Goal: Information Seeking & Learning: Learn about a topic

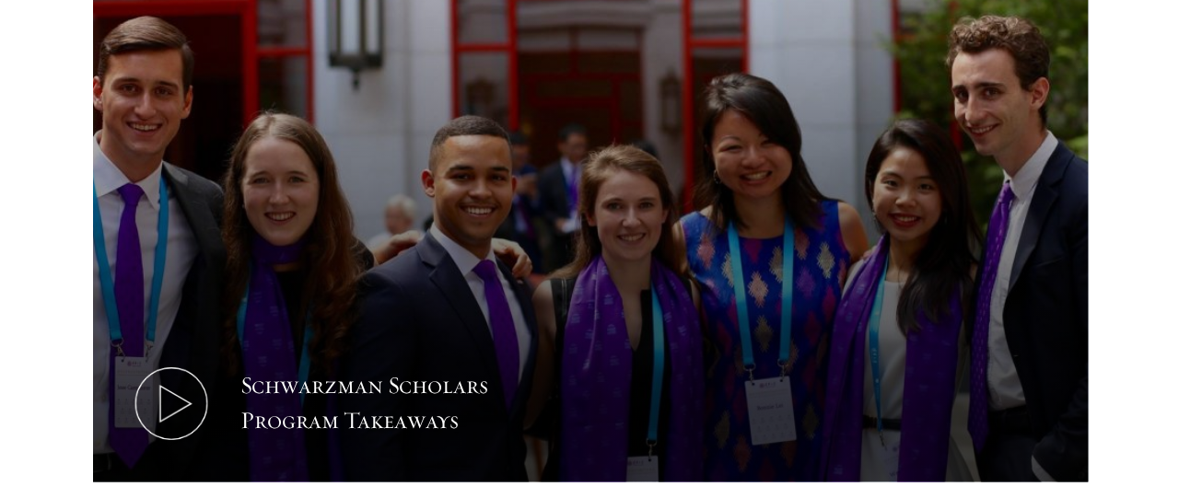
scroll to position [921, 0]
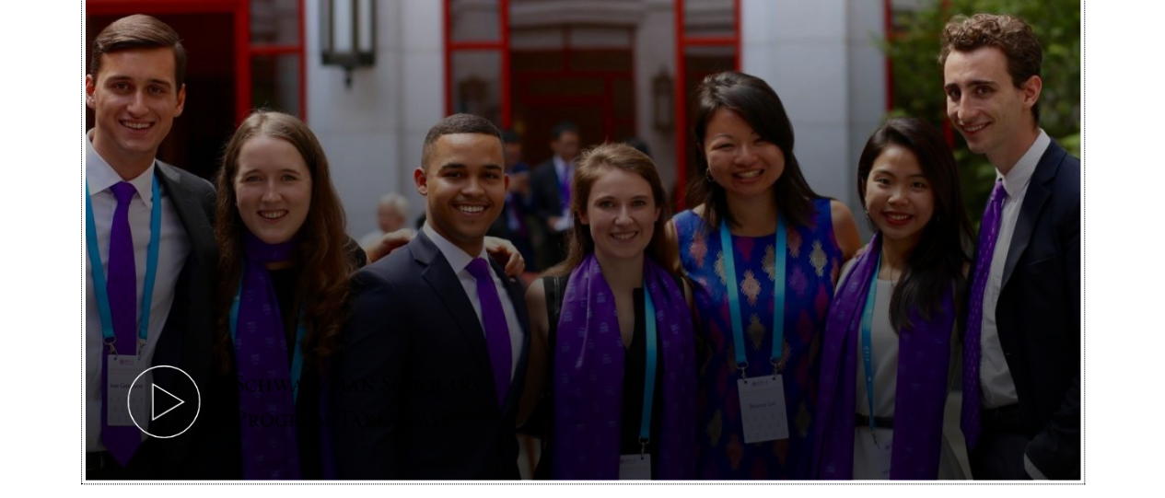
click at [542, 322] on button "Schwarzman Scholars Program Takeaways" at bounding box center [583, 201] width 995 height 560
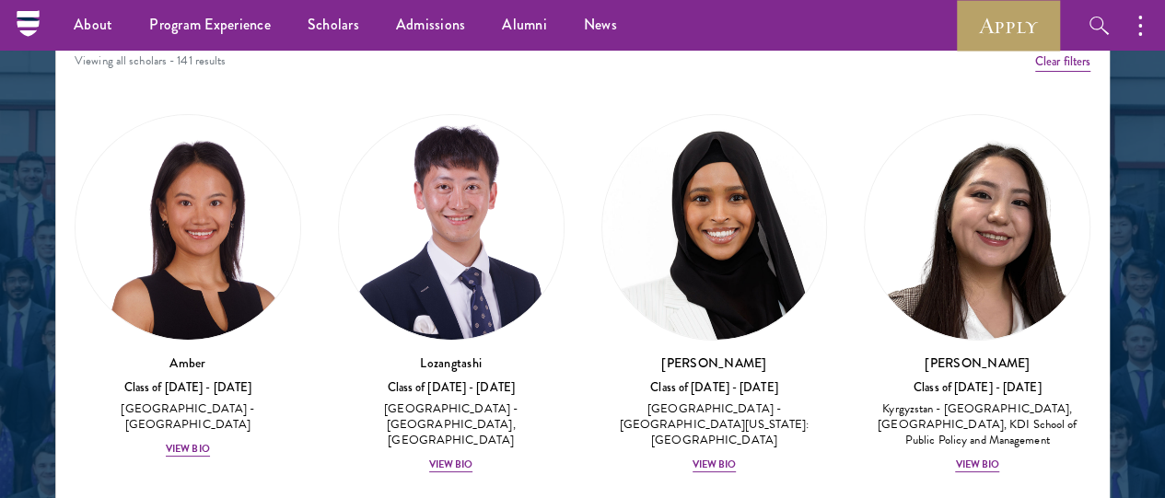
scroll to position [2363, 0]
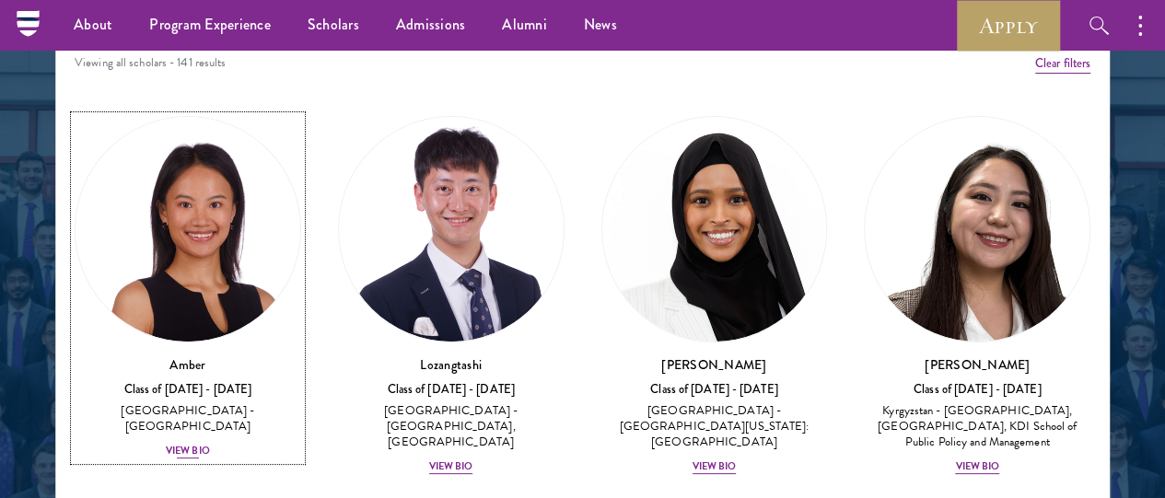
click at [210, 444] on div "View Bio" at bounding box center [188, 451] width 44 height 15
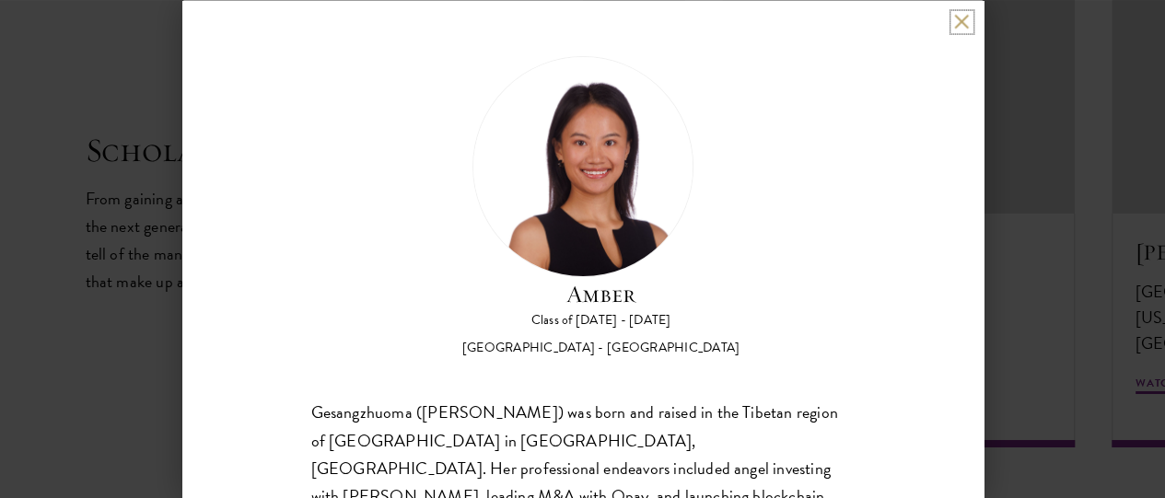
scroll to position [3199, 0]
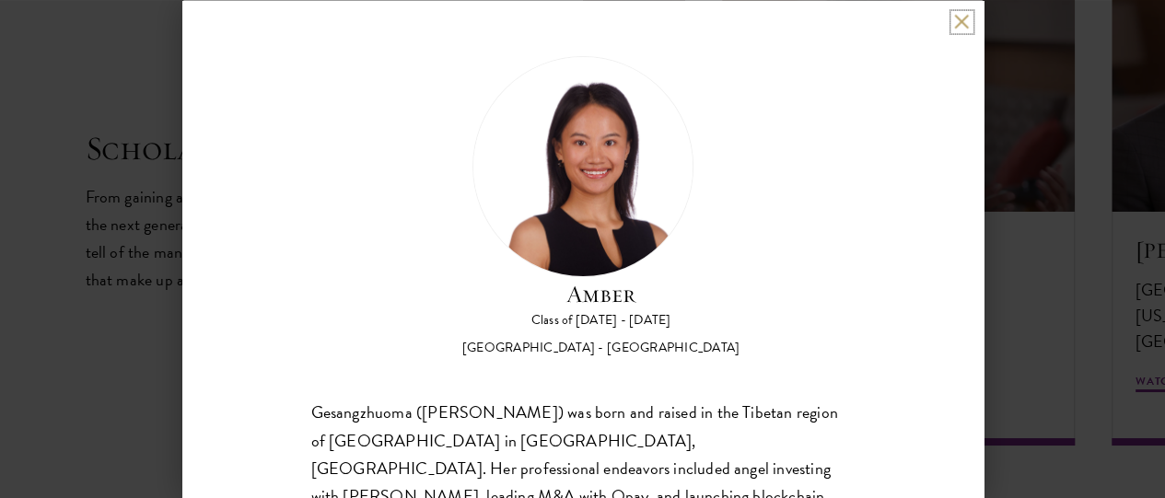
click at [960, 18] on button at bounding box center [962, 22] width 16 height 16
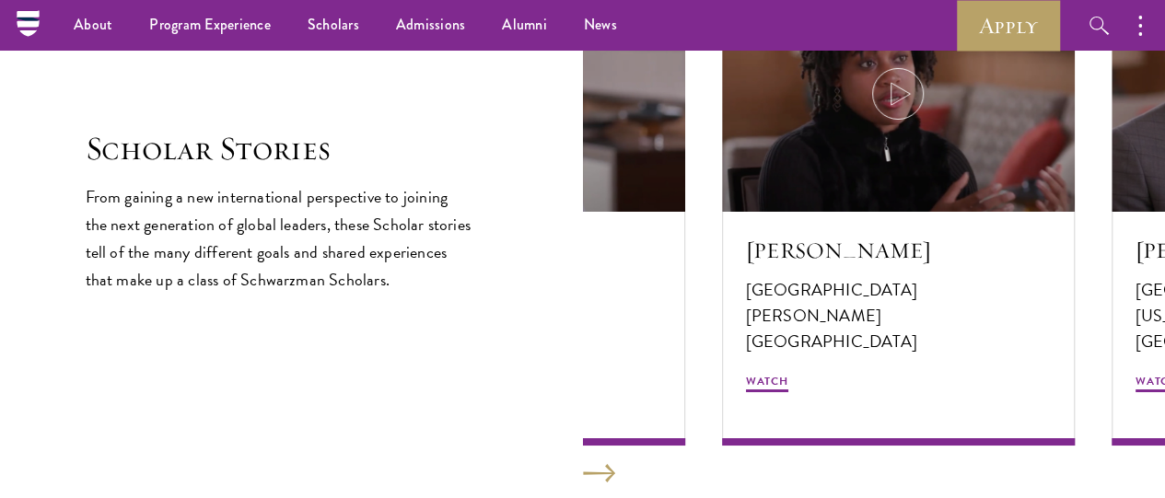
scroll to position [2319, 0]
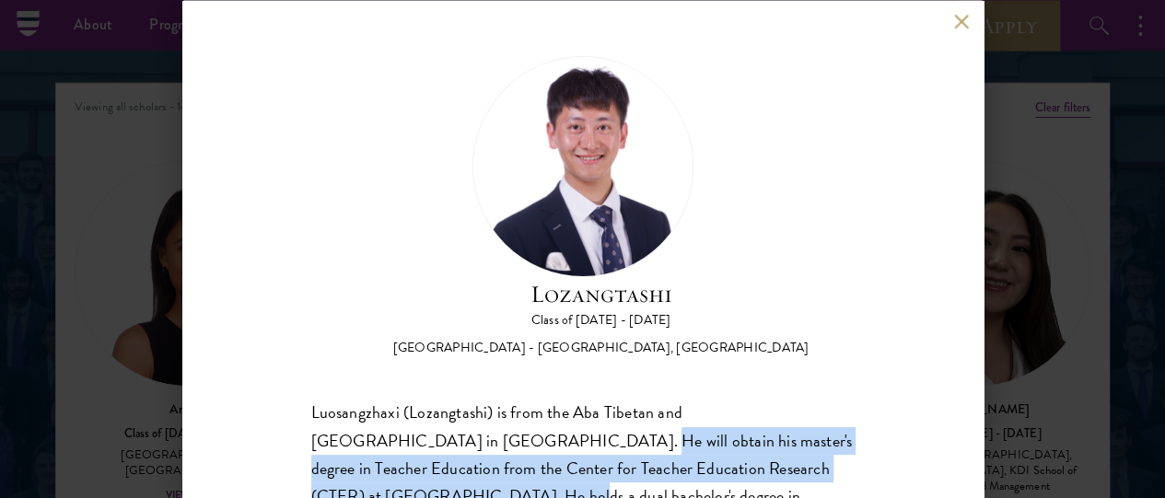
drag, startPoint x: 469, startPoint y: 360, endPoint x: 491, endPoint y: 423, distance: 66.4
copy div "He will obtain his master's degree in Teacher Education from the Center for Tea…"
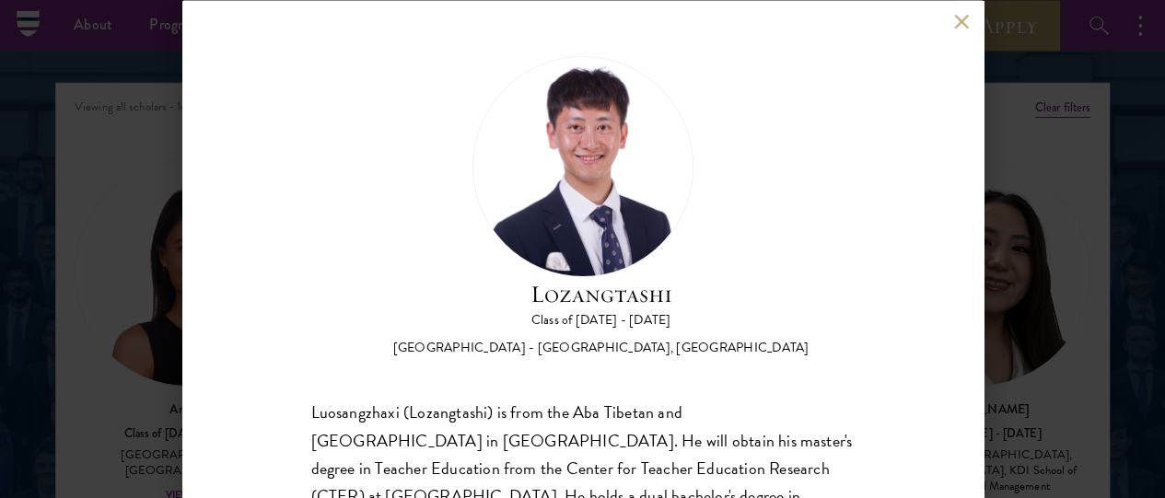
click at [541, 256] on div "Lozangtashi Class of [DATE] - [DATE] [GEOGRAPHIC_DATA] - [GEOGRAPHIC_DATA], [GE…" at bounding box center [582, 206] width 543 height 302
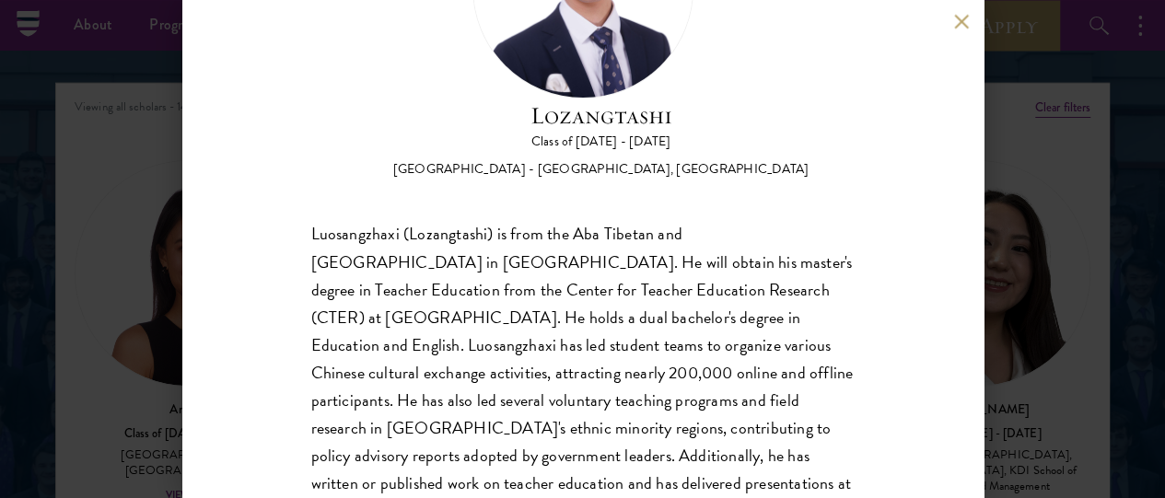
scroll to position [239, 0]
